Goal: Task Accomplishment & Management: Manage account settings

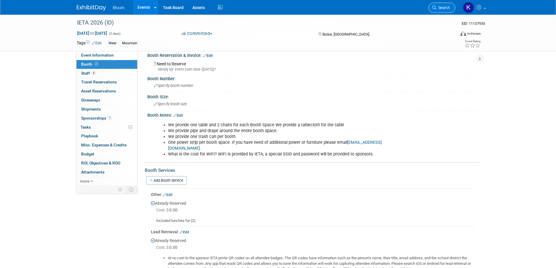
click at [445, 8] on span "Search" at bounding box center [442, 8] width 13 height 4
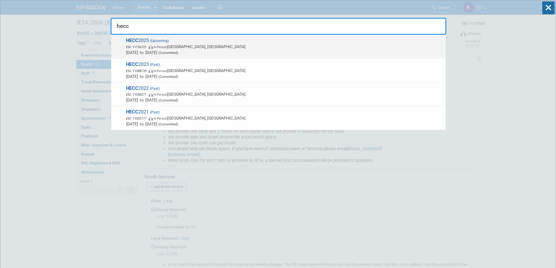
type input "hecc"
click at [147, 43] on span "HECC 2025 (Upcoming) EID: 11136121 In-Person Indianapolis, IN Nov 5, 2025 to No…" at bounding box center [283, 47] width 318 height 18
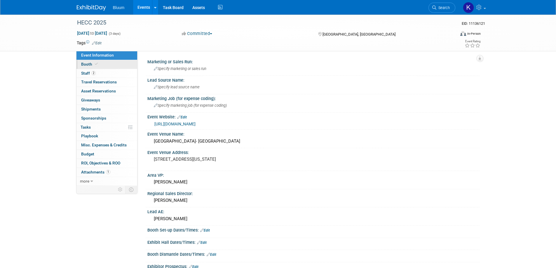
click at [83, 65] on span "Booth" at bounding box center [90, 64] width 18 height 5
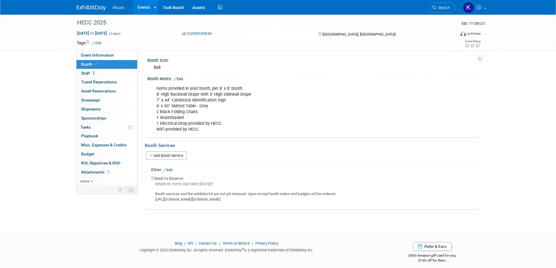
scroll to position [50, 0]
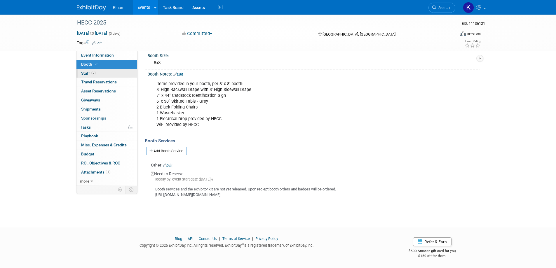
click at [84, 75] on span "Staff 2" at bounding box center [88, 73] width 15 height 5
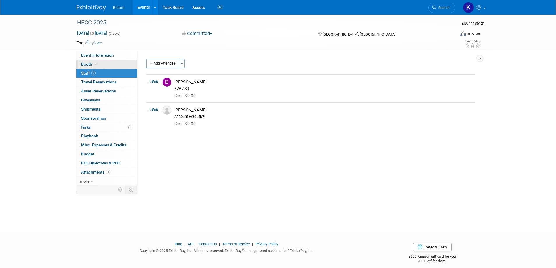
click at [86, 66] on span "Booth" at bounding box center [90, 64] width 18 height 5
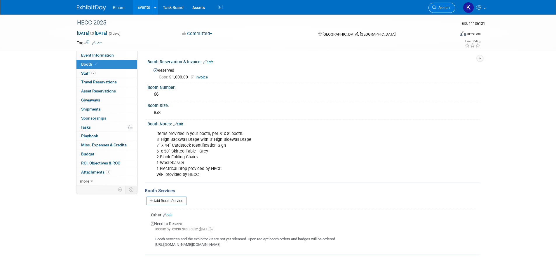
click at [438, 7] on span "Search" at bounding box center [442, 8] width 13 height 4
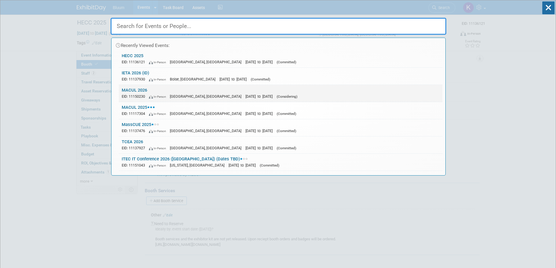
click at [143, 92] on link "MACUL 2026 EID: 11150230 In-Person Grand Rapids, MI Mar 18, 2026 to Mar 20, 202…" at bounding box center [281, 93] width 324 height 17
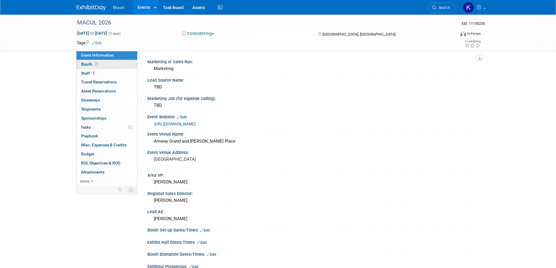
click at [84, 65] on span "Booth" at bounding box center [90, 64] width 18 height 5
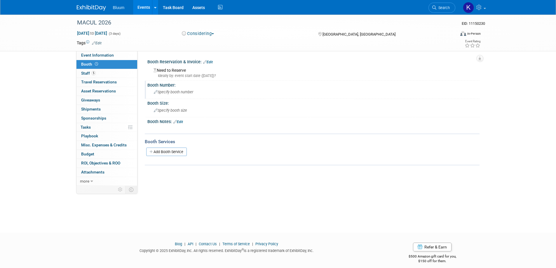
click at [169, 88] on div "Specify booth number" at bounding box center [313, 92] width 323 height 9
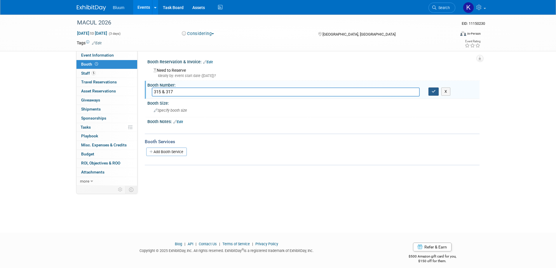
type input "315 & 317"
click at [432, 93] on icon "button" at bounding box center [434, 92] width 4 height 4
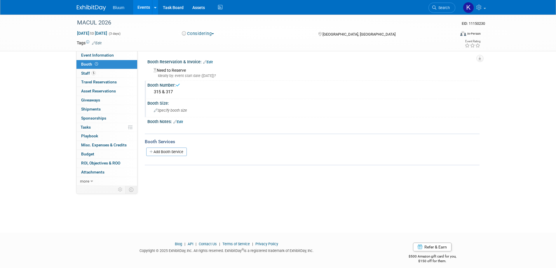
click at [178, 111] on span "Specify booth size" at bounding box center [170, 110] width 33 height 4
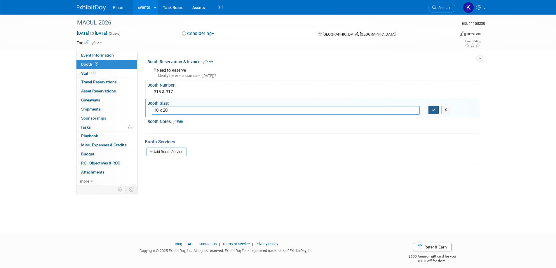
type input "10 x 20"
click at [435, 109] on icon "button" at bounding box center [434, 110] width 4 height 4
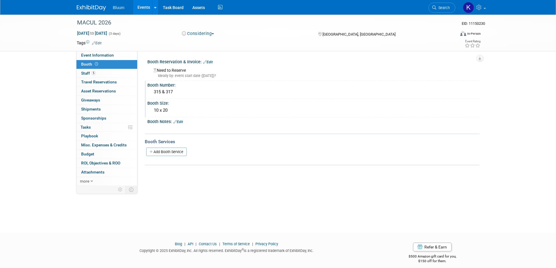
click at [209, 62] on link "Edit" at bounding box center [208, 62] width 10 height 4
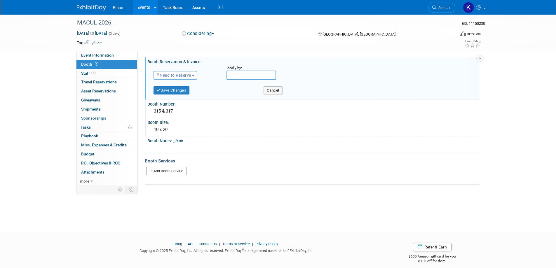
click at [184, 73] on span "Need to Reserve" at bounding box center [173, 75] width 35 height 5
click at [176, 92] on link "Reserved" at bounding box center [185, 93] width 62 height 8
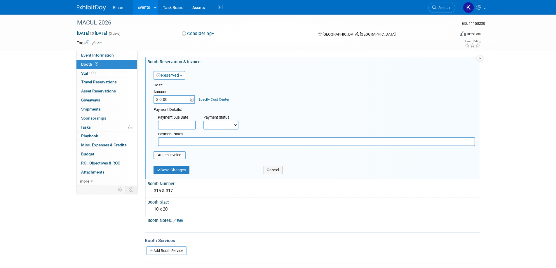
click at [174, 100] on input "$ 0.00" at bounding box center [171, 99] width 36 height 9
type input "$ 2,781.00"
click at [165, 158] on input "file" at bounding box center [150, 155] width 69 height 7
click at [167, 154] on input "file" at bounding box center [150, 155] width 69 height 7
click at [118, 30] on div "MACUL 2026" at bounding box center [261, 23] width 378 height 16
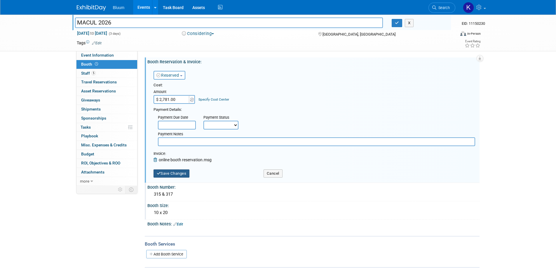
click at [177, 173] on button "Save Changes" at bounding box center [171, 174] width 36 height 8
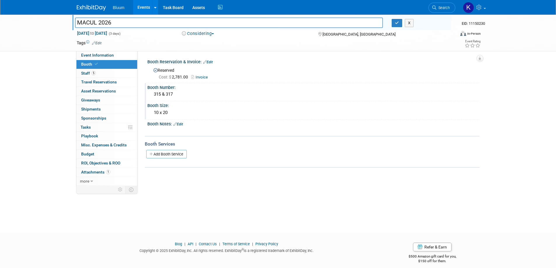
click at [143, 11] on link "Events" at bounding box center [143, 7] width 21 height 15
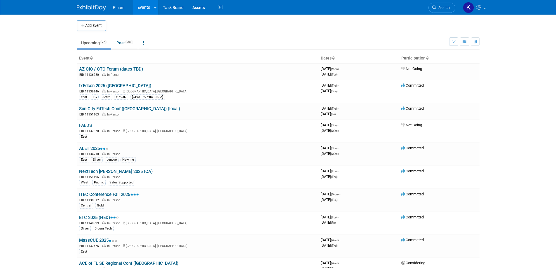
click at [451, 8] on link "Search" at bounding box center [441, 8] width 27 height 10
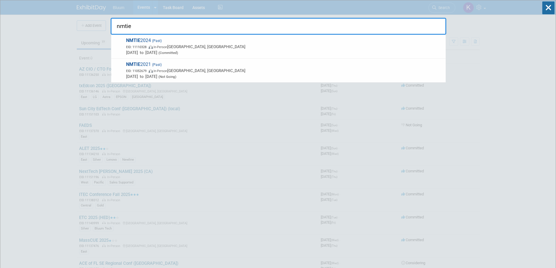
type input "nmtie"
click at [553, 6] on icon at bounding box center [548, 7] width 12 height 13
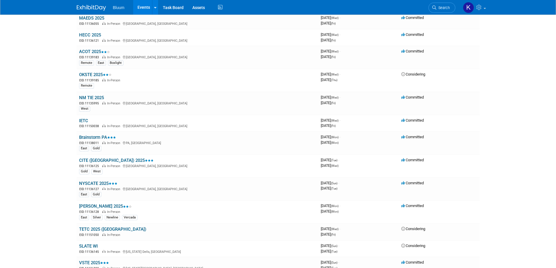
scroll to position [467, 0]
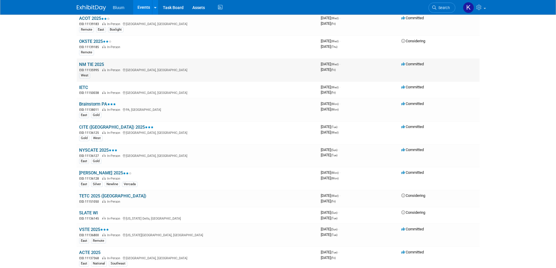
click at [95, 65] on link "NM TIE 2025" at bounding box center [91, 64] width 25 height 5
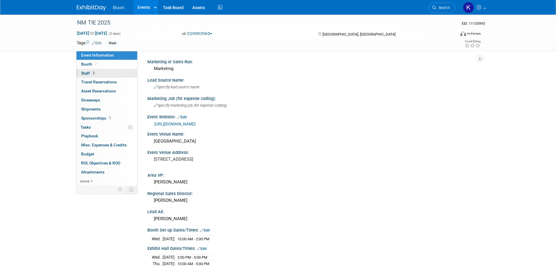
click at [87, 74] on span "Staff 3" at bounding box center [88, 73] width 15 height 5
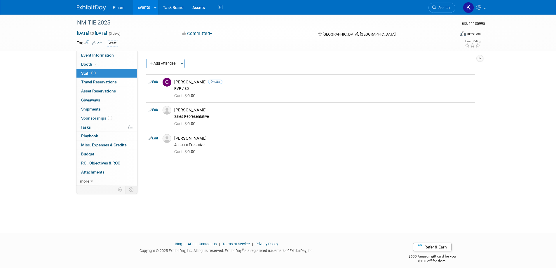
click at [159, 66] on button "Add Attendee" at bounding box center [162, 63] width 33 height 9
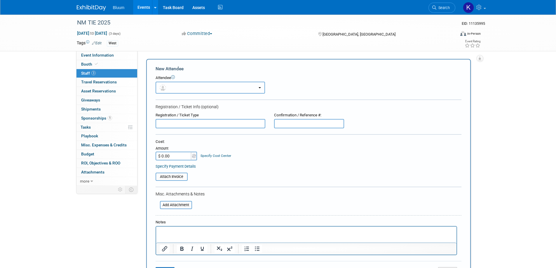
click at [197, 89] on button "button" at bounding box center [210, 88] width 109 height 12
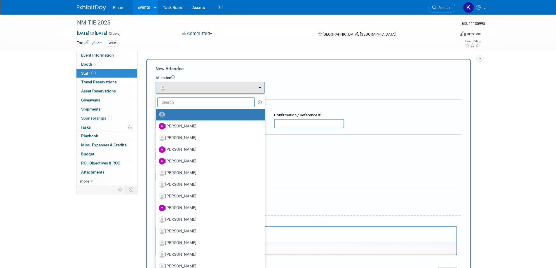
click at [180, 102] on input "text" at bounding box center [206, 102] width 98 height 10
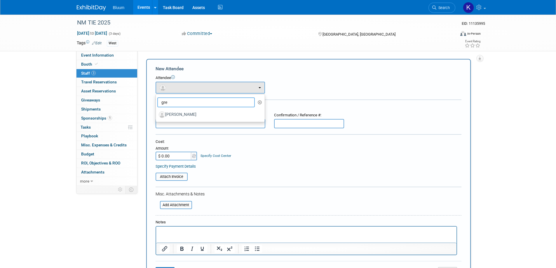
type input "[PERSON_NAME]"
click at [178, 113] on label "[PERSON_NAME]" at bounding box center [209, 114] width 100 height 9
click at [157, 113] on input "[PERSON_NAME]" at bounding box center [155, 114] width 4 height 4
select select "8a3ec62e-facc-4693-8f16-90f861c74287"
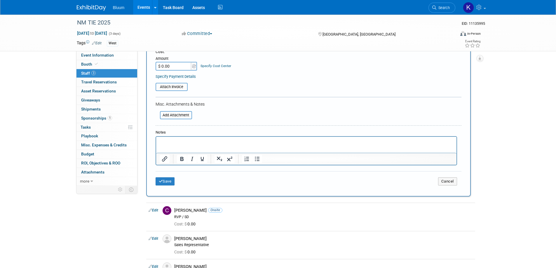
scroll to position [146, 0]
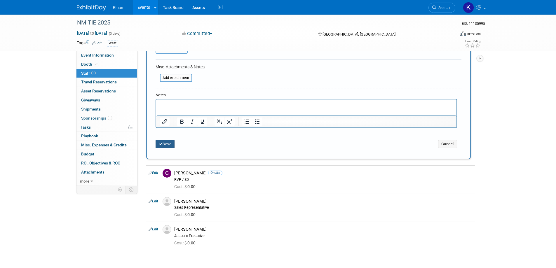
click at [166, 146] on button "Save" at bounding box center [165, 144] width 19 height 8
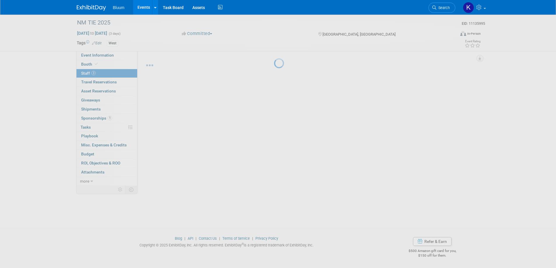
scroll to position [6, 0]
